Goal: Transaction & Acquisition: Book appointment/travel/reservation

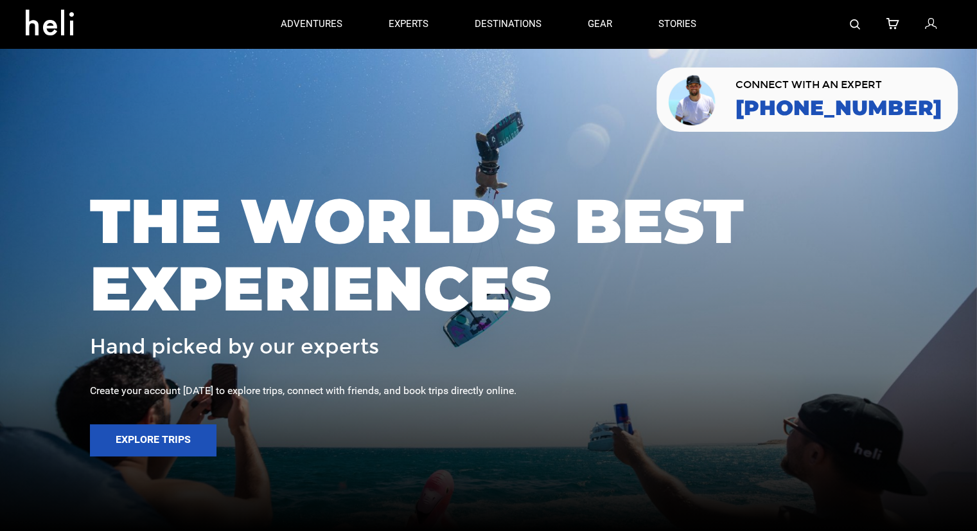
click at [855, 22] on img at bounding box center [855, 24] width 10 height 10
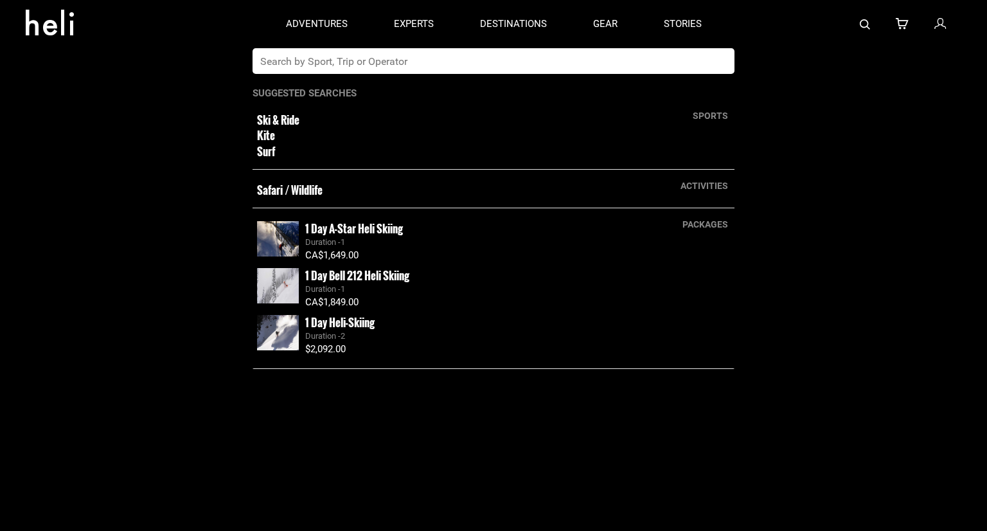
click at [599, 61] on input "text" at bounding box center [481, 61] width 456 height 26
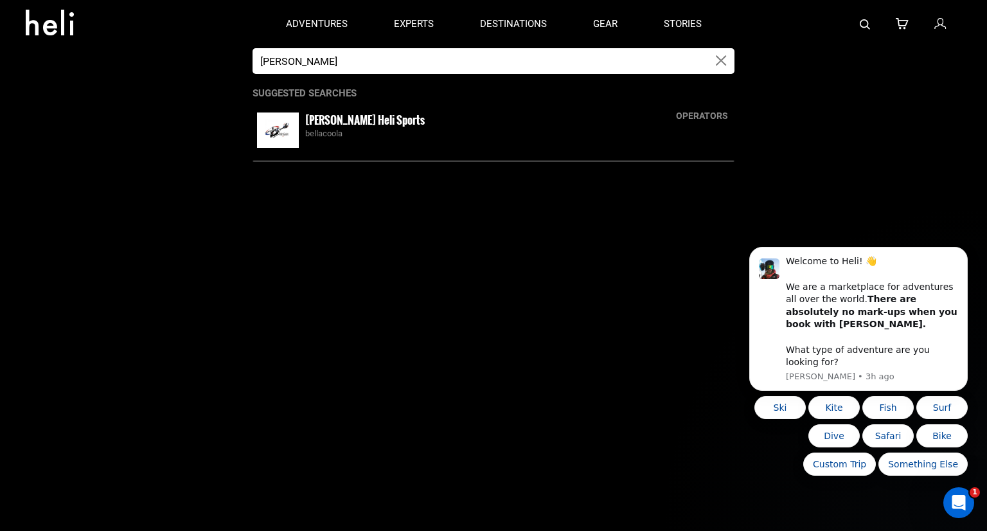
type input "bella coola"
click at [378, 127] on small "Bella Coola Heli Sports" at bounding box center [365, 120] width 120 height 16
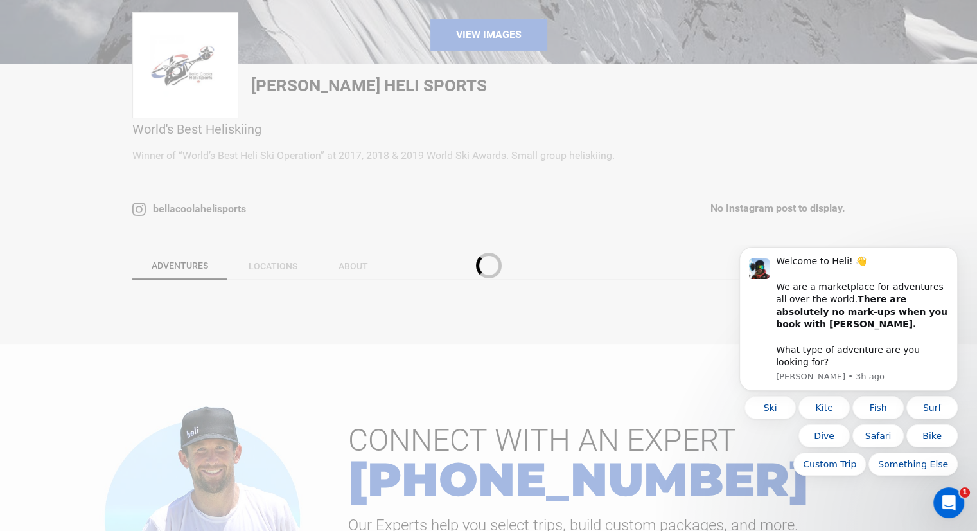
scroll to position [321, 0]
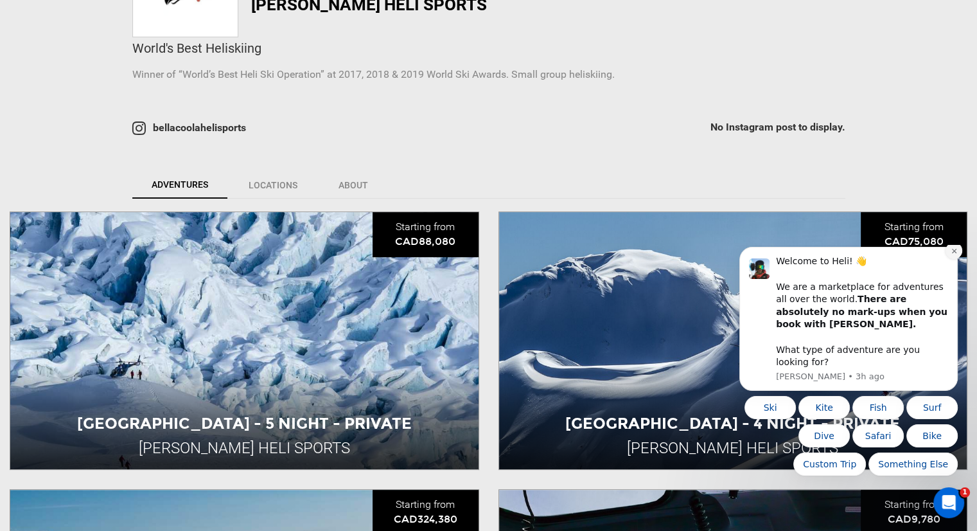
click at [953, 254] on icon "Dismiss notification" at bounding box center [954, 250] width 7 height 7
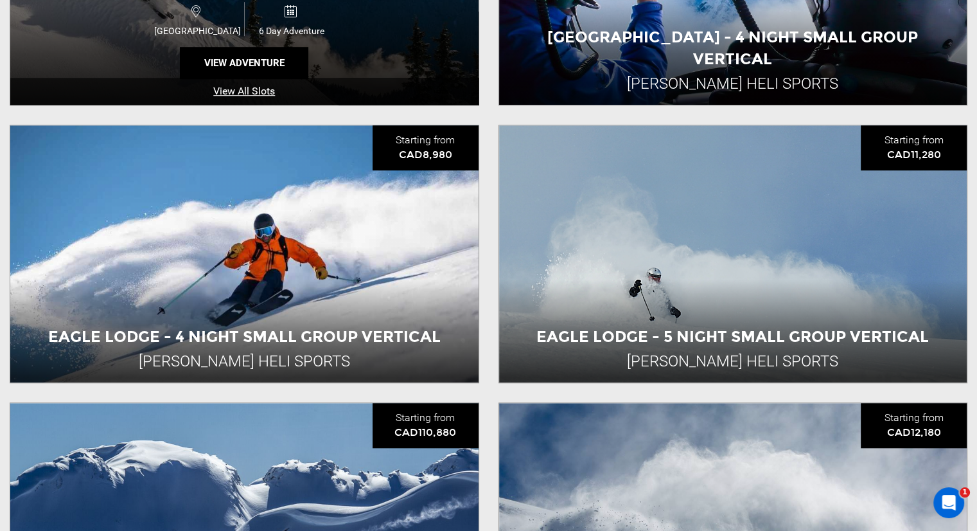
scroll to position [964, 0]
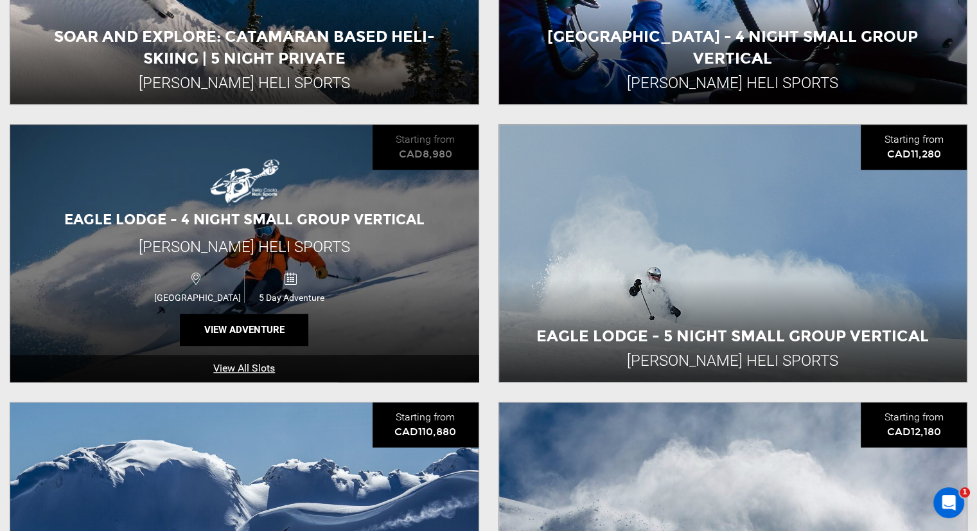
click at [305, 193] on div "Eagle Lodge - 4 Night Small Group Vertical Bella Coola Heli Sports Canada 5 Day…" at bounding box center [244, 253] width 468 height 257
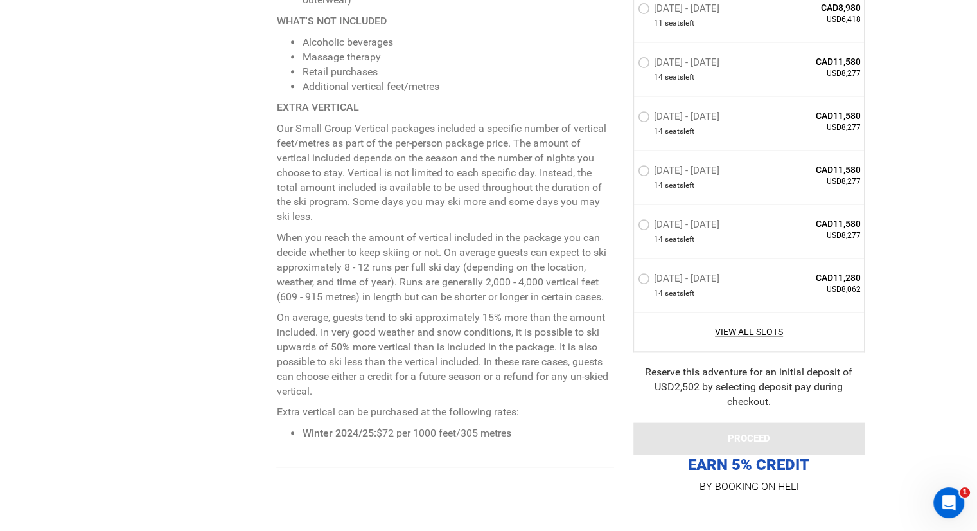
scroll to position [1414, 0]
